Goal: Connect with others: Connect with others

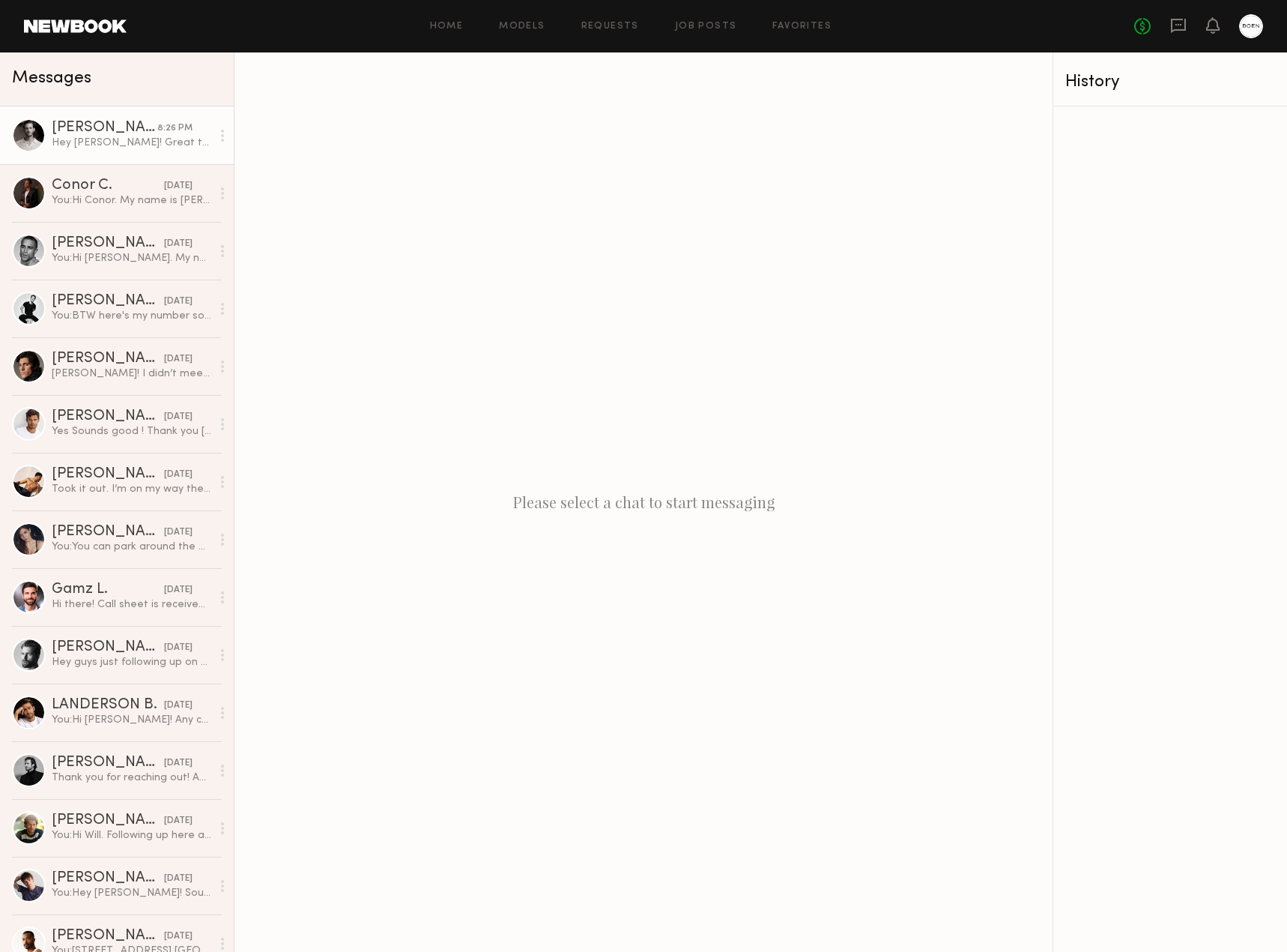
click at [86, 132] on div "Morgan G." at bounding box center [104, 127] width 106 height 15
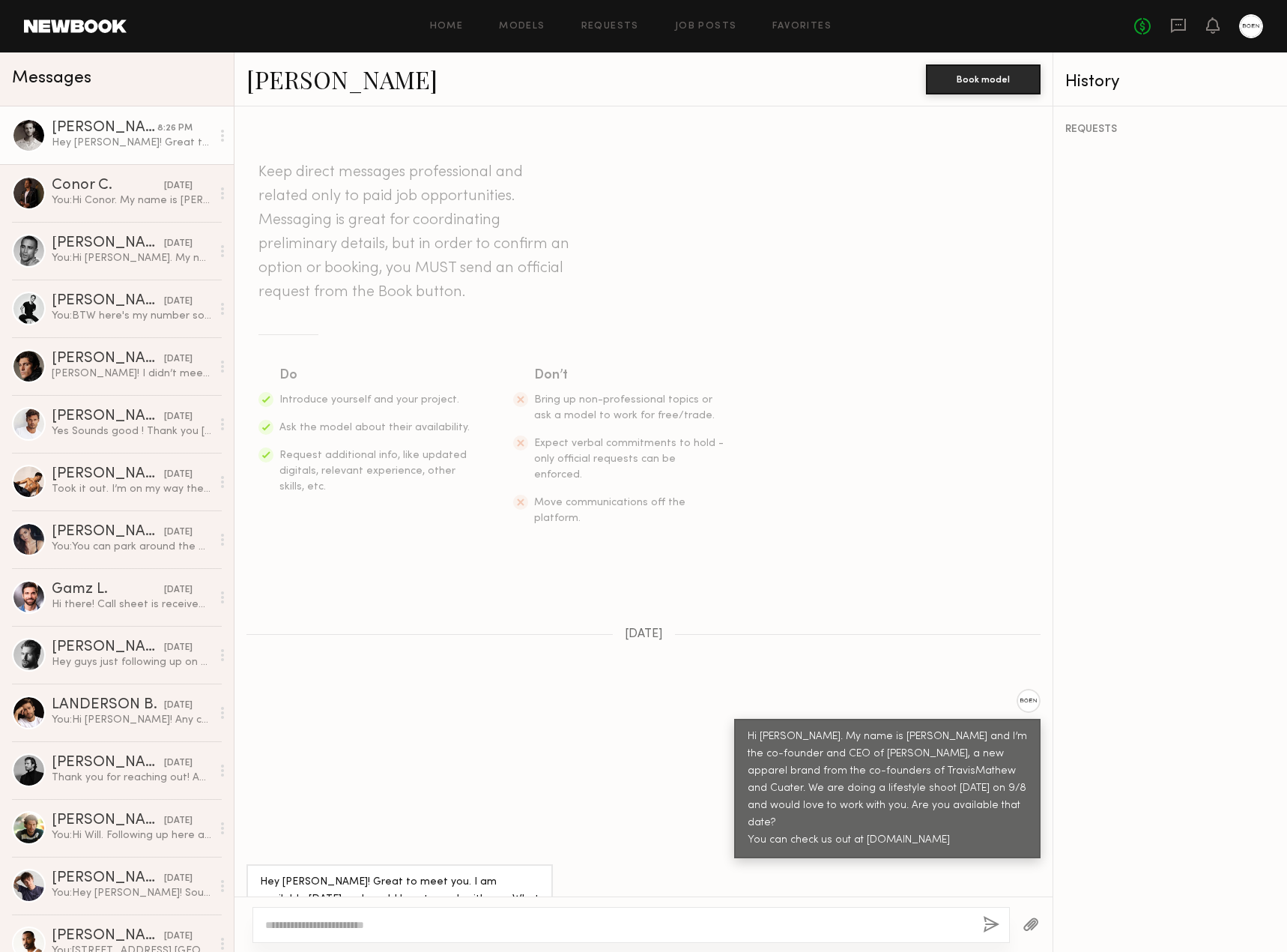
click at [329, 78] on link "Morgan G." at bounding box center [342, 79] width 191 height 32
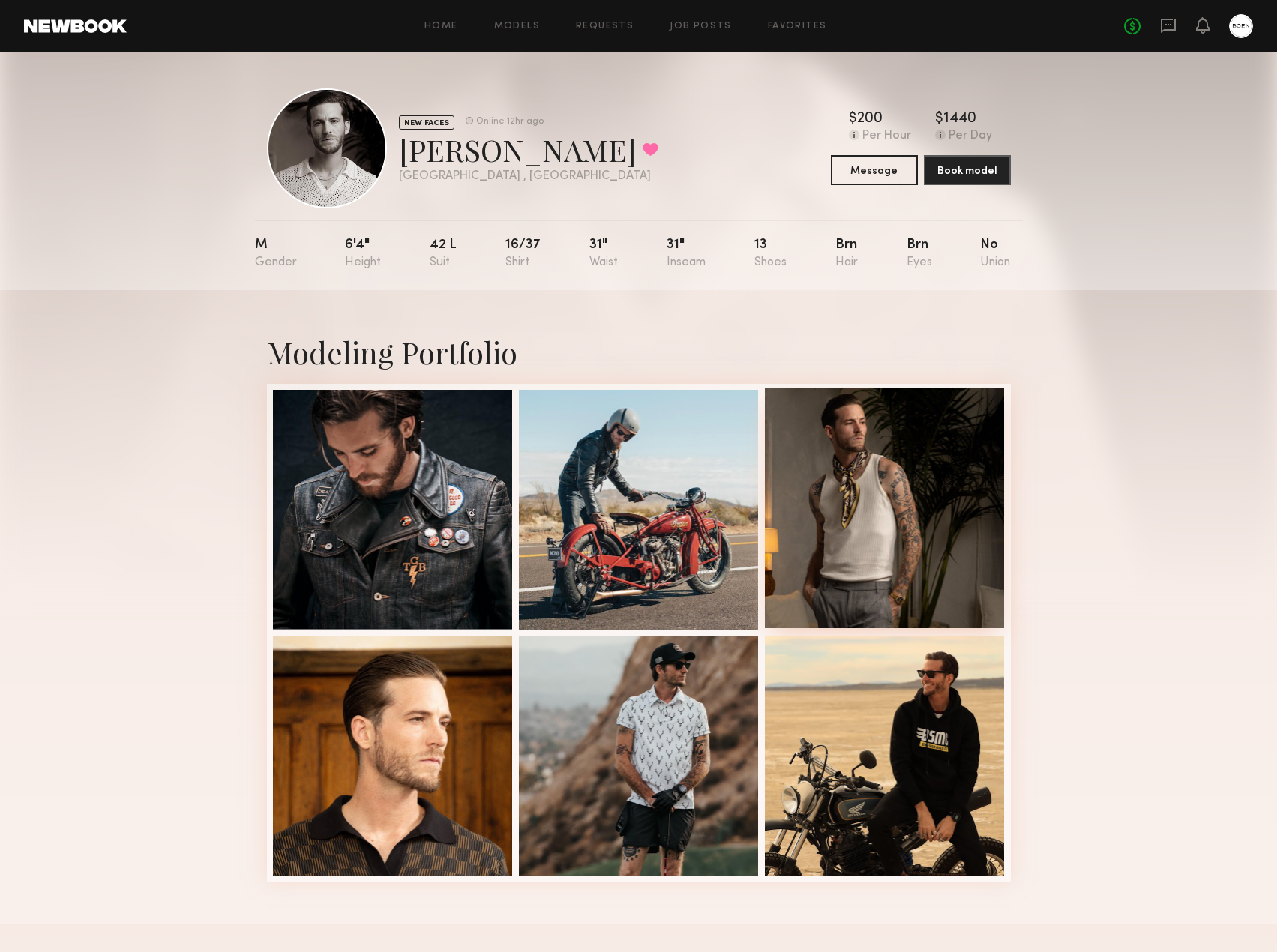
click at [893, 579] on div at bounding box center [885, 508] width 240 height 240
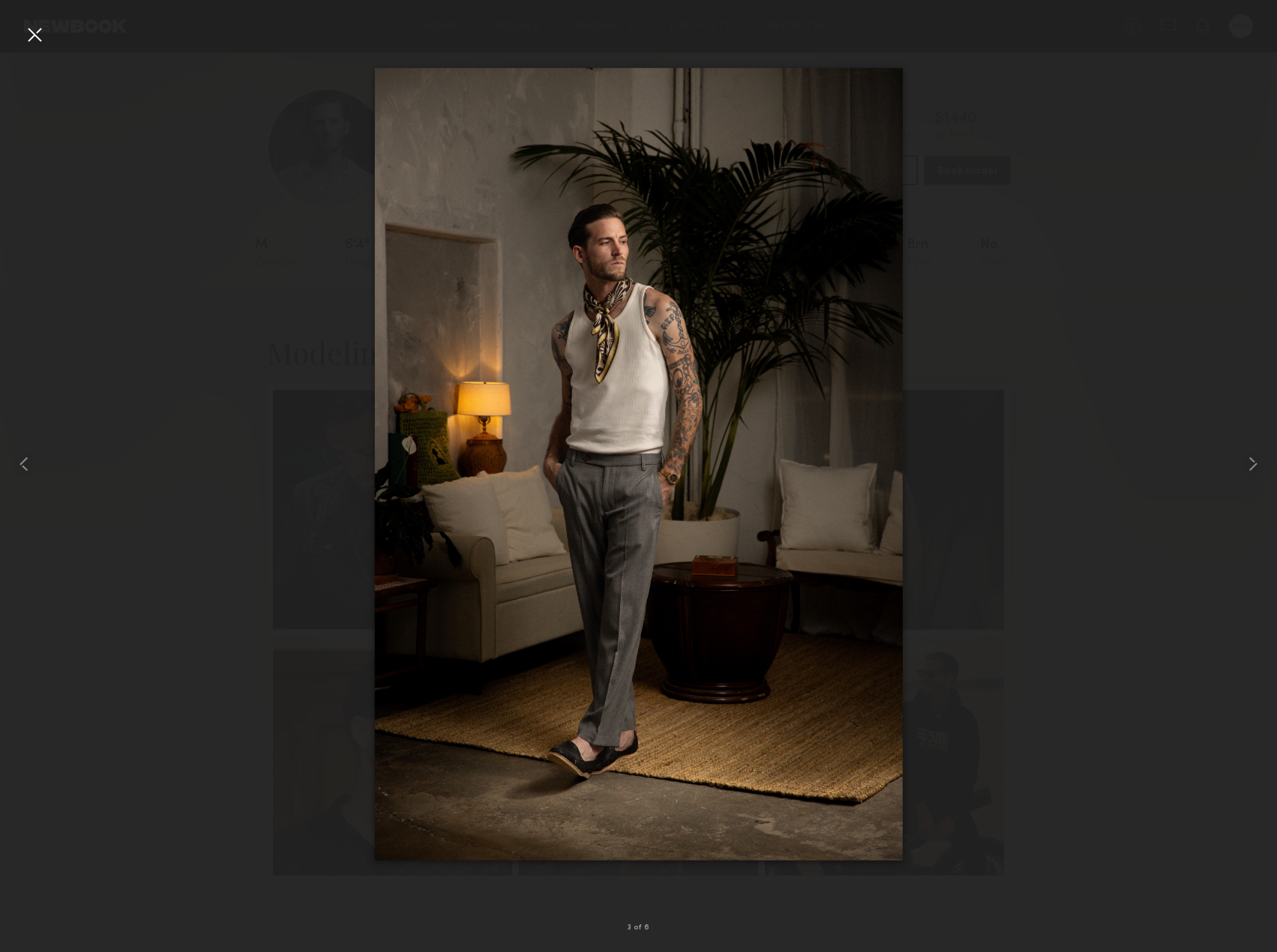
click at [1189, 250] on div at bounding box center [638, 464] width 1277 height 880
click at [29, 33] on div at bounding box center [34, 34] width 24 height 24
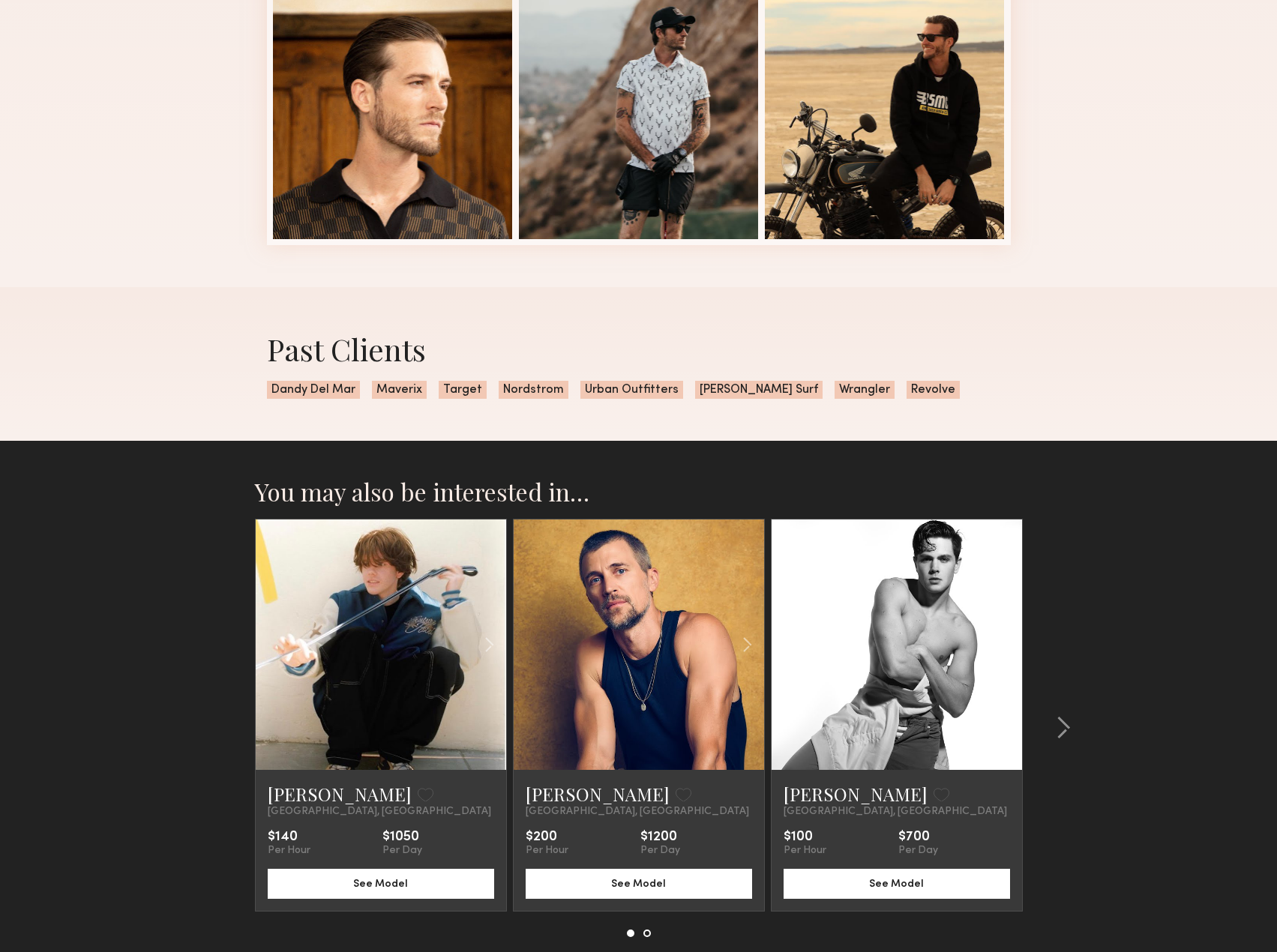
scroll to position [736, 0]
